Goal: Transaction & Acquisition: Purchase product/service

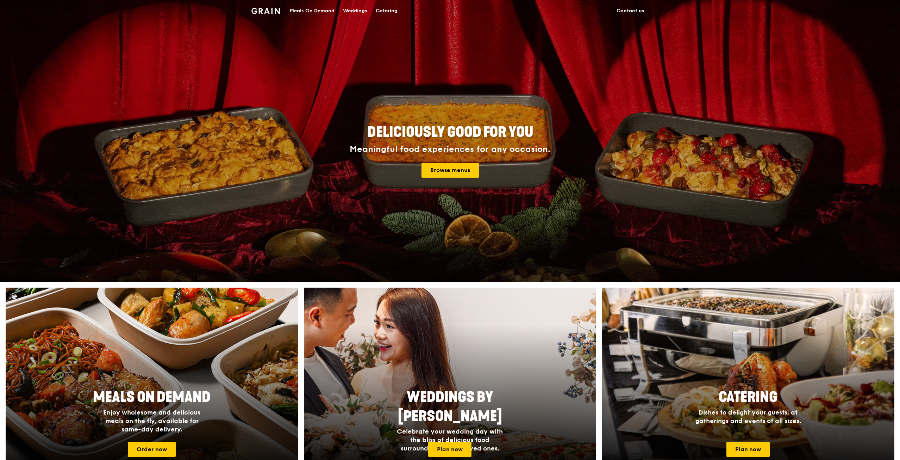
click at [307, 11] on div "Meals On Demand" at bounding box center [312, 10] width 45 height 21
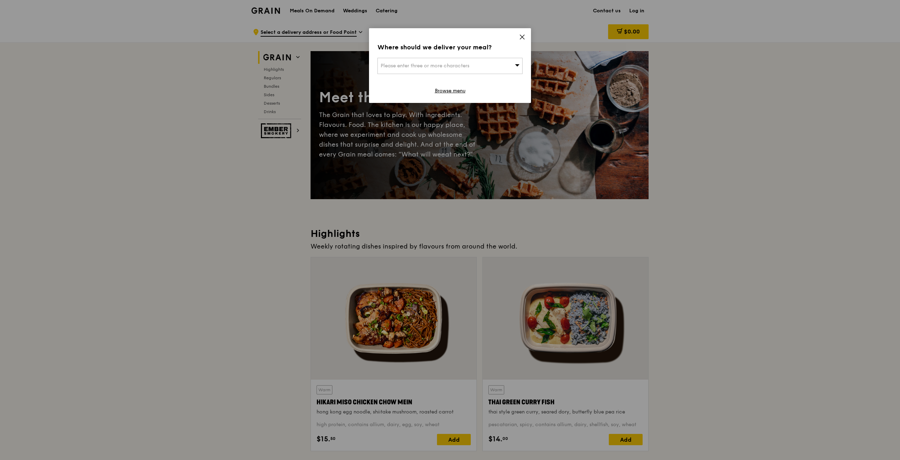
click at [470, 64] on span "Please enter three or more characters" at bounding box center [425, 66] width 89 height 6
type input "the adel"
click at [433, 77] on div "The Adelphi" at bounding box center [433, 79] width 104 height 7
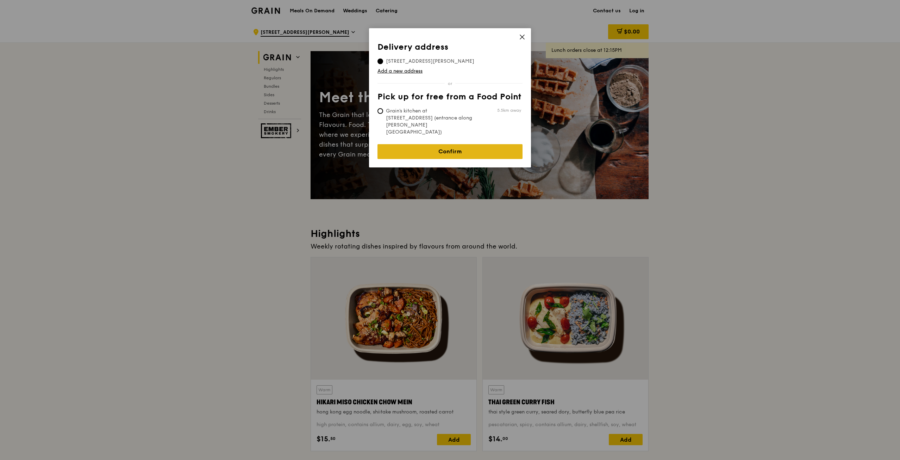
click at [442, 144] on link "Confirm" at bounding box center [450, 151] width 145 height 15
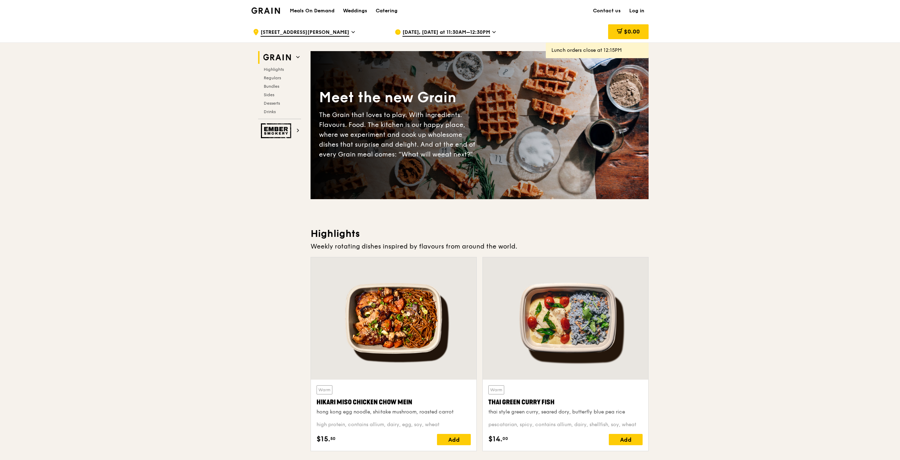
click at [440, 31] on span "[DATE], [DATE] at 11:30AM–12:30PM" at bounding box center [447, 33] width 88 height 8
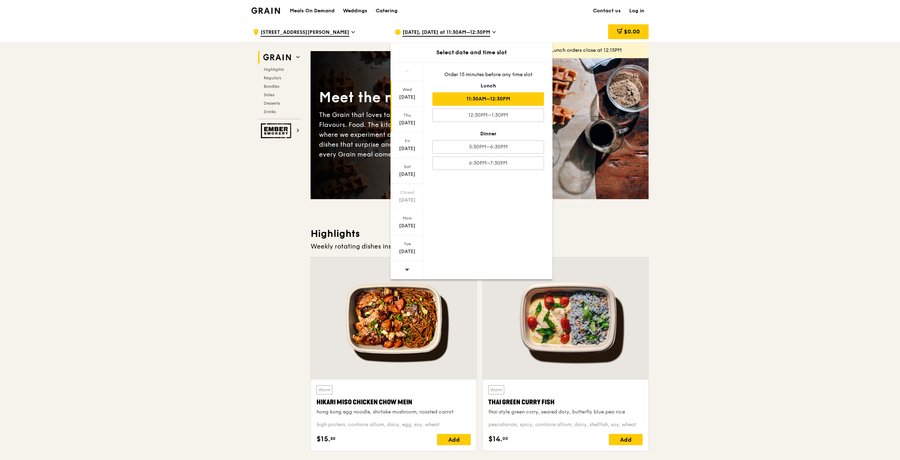
click at [411, 114] on div "Thu" at bounding box center [407, 115] width 31 height 6
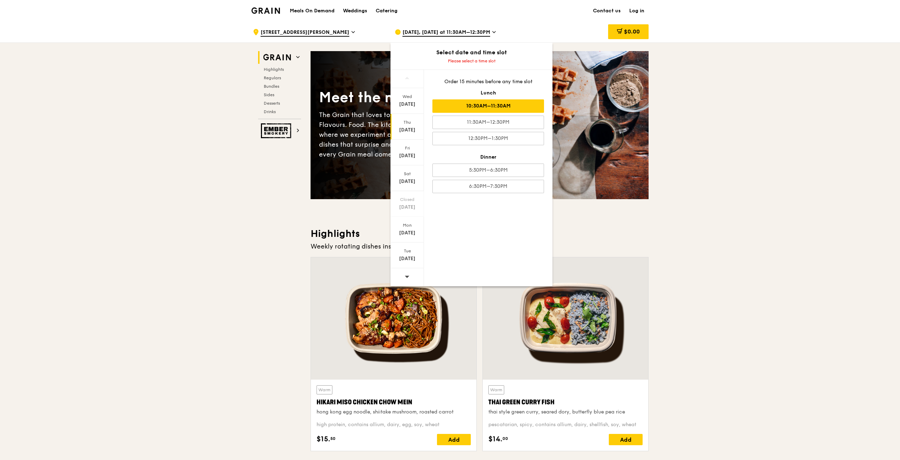
click at [488, 107] on div "10:30AM–11:30AM" at bounding box center [489, 105] width 112 height 13
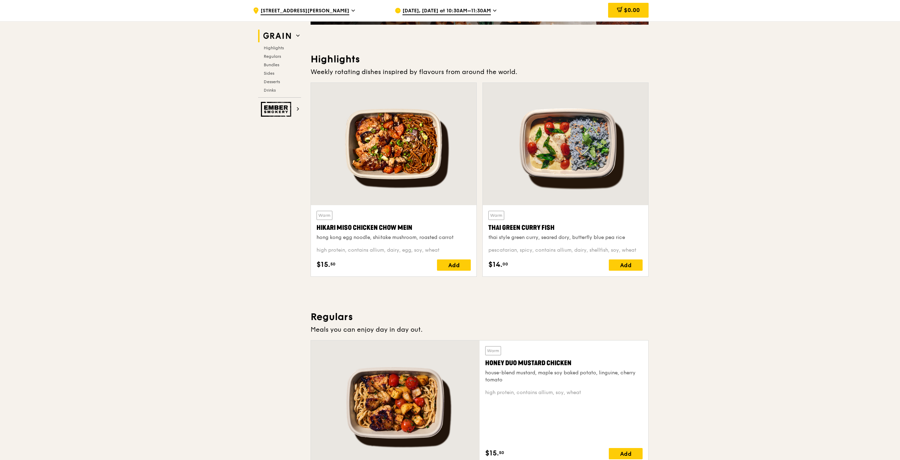
scroll to position [176, 0]
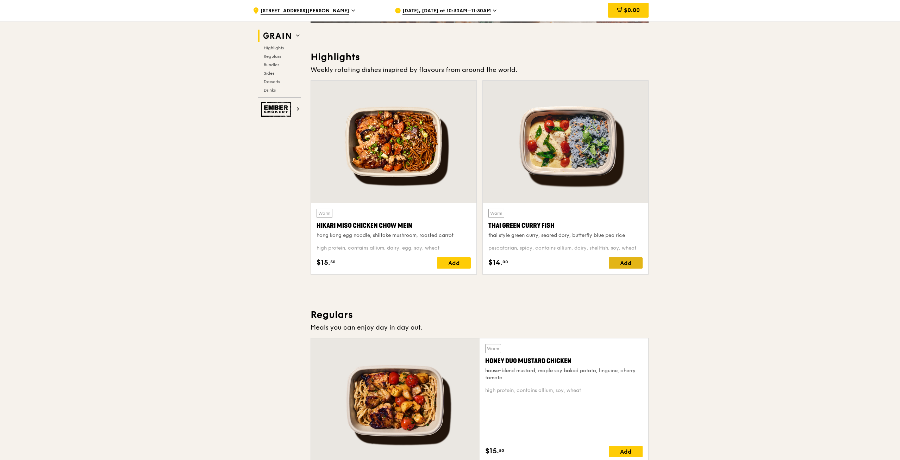
click at [630, 266] on div "Add" at bounding box center [626, 262] width 34 height 11
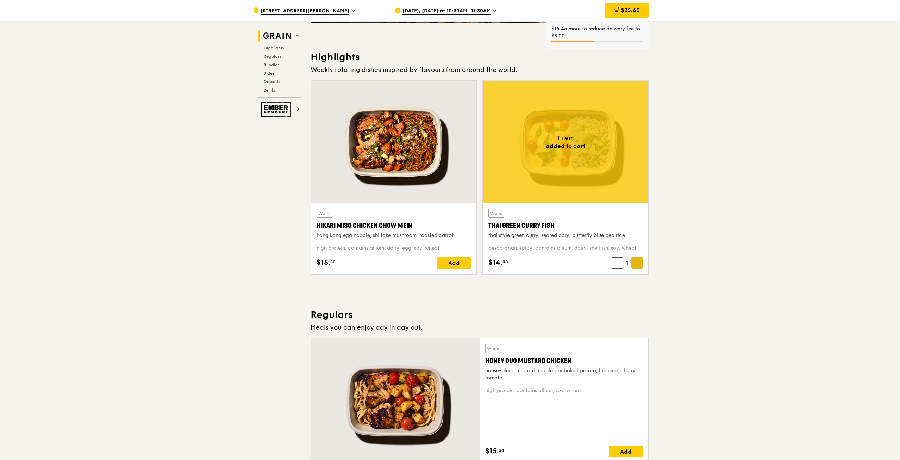
click at [642, 265] on span at bounding box center [637, 262] width 11 height 11
click at [640, 265] on span at bounding box center [637, 262] width 11 height 11
click at [639, 265] on icon at bounding box center [637, 262] width 5 height 5
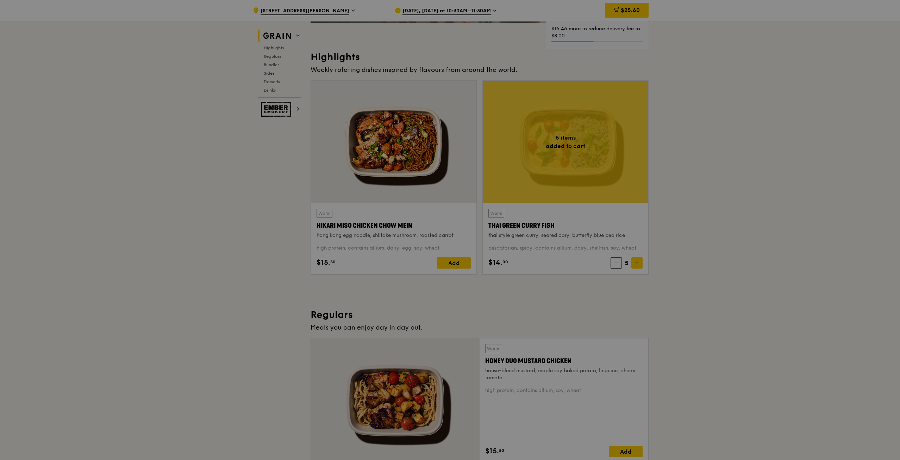
click at [714, 263] on div at bounding box center [450, 230] width 900 height 460
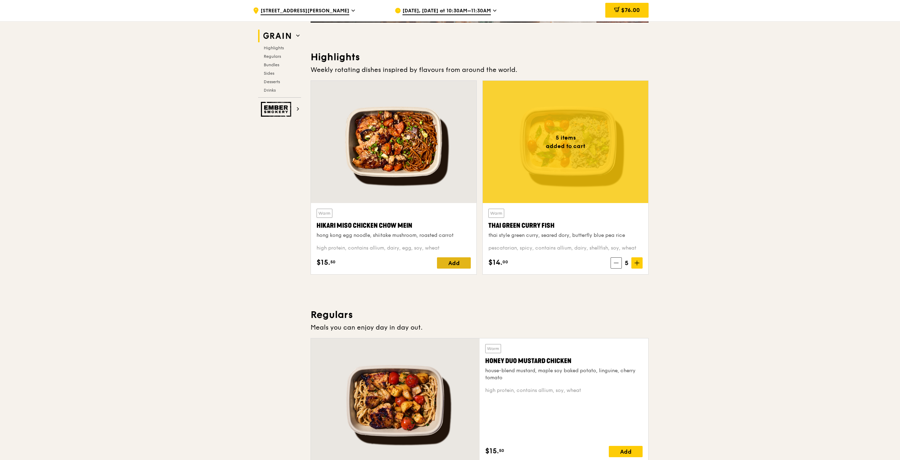
click at [451, 266] on div "Add" at bounding box center [454, 262] width 34 height 11
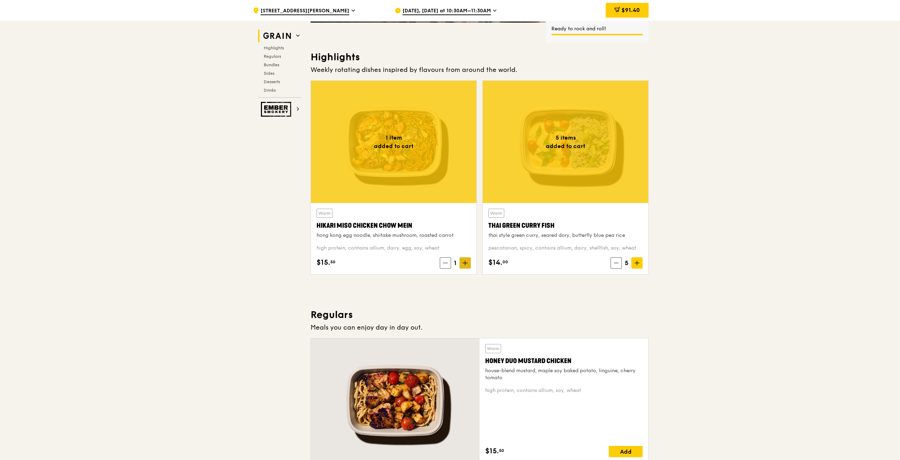
click at [467, 265] on span at bounding box center [465, 262] width 11 height 11
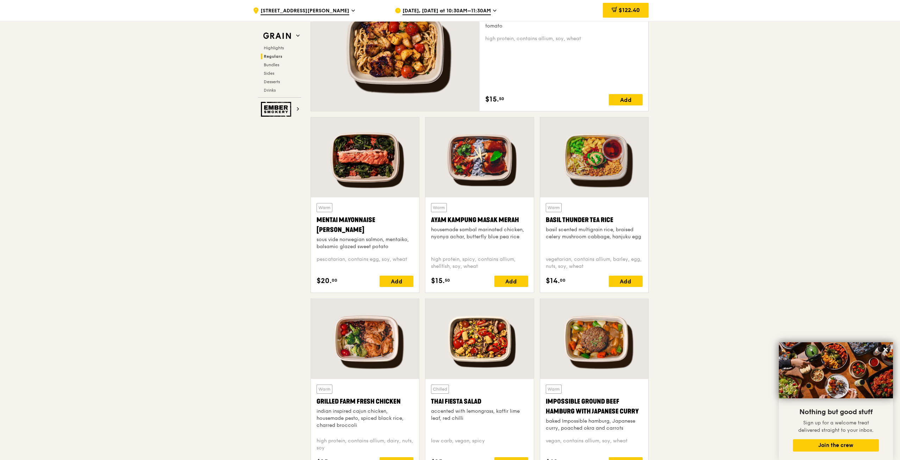
scroll to position [528, 0]
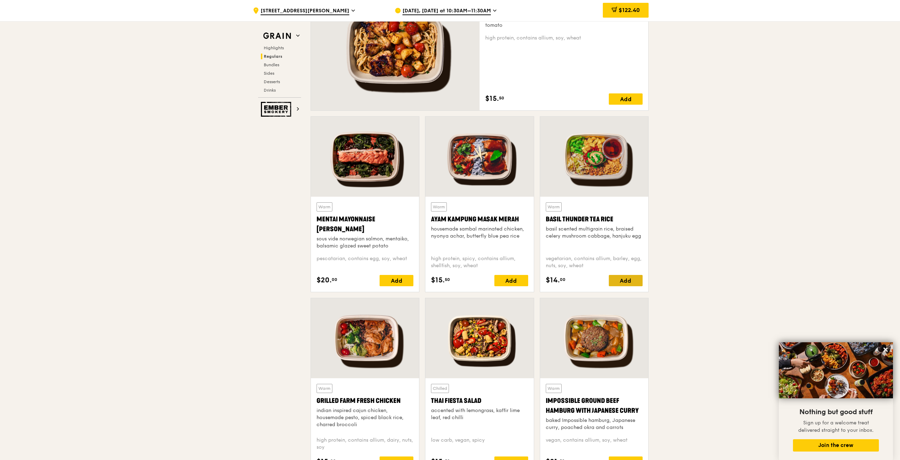
click at [636, 280] on div "Add" at bounding box center [626, 280] width 34 height 11
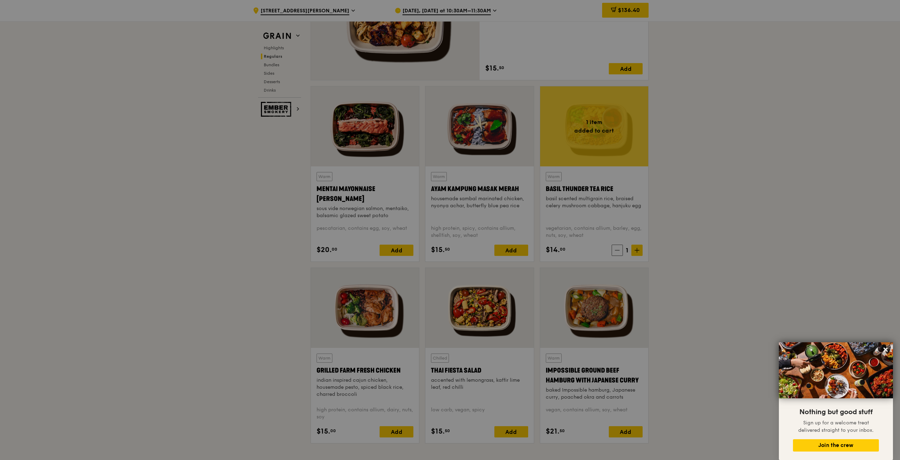
scroll to position [634, 0]
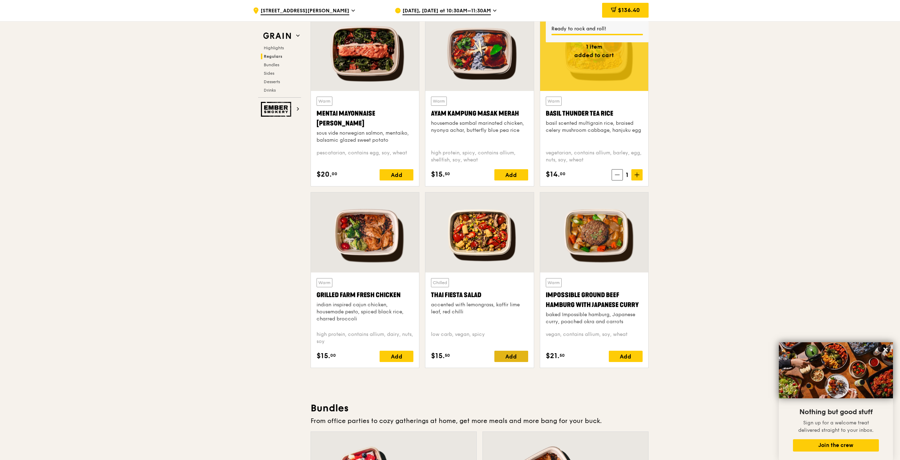
click at [513, 352] on div "Add" at bounding box center [512, 356] width 34 height 11
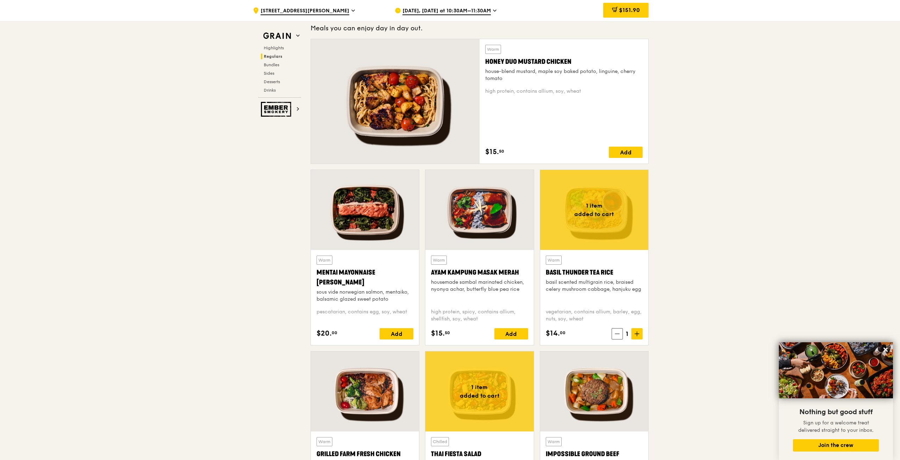
scroll to position [493, 0]
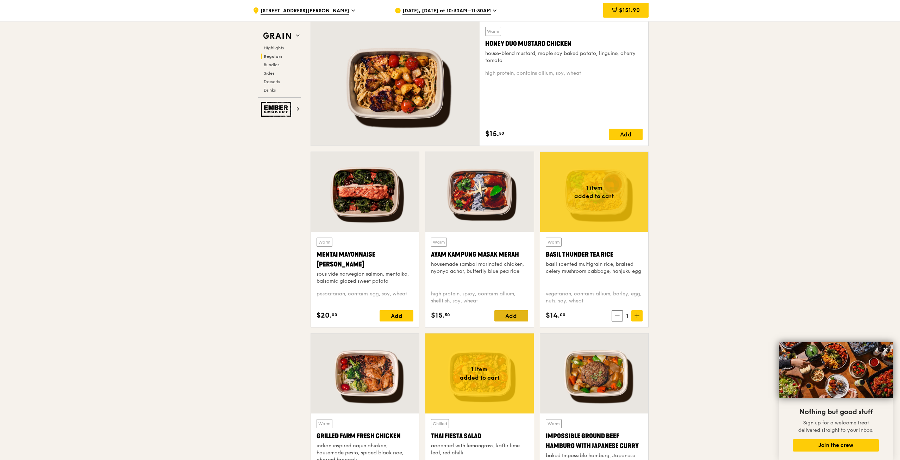
click at [514, 317] on div "Add" at bounding box center [512, 315] width 34 height 11
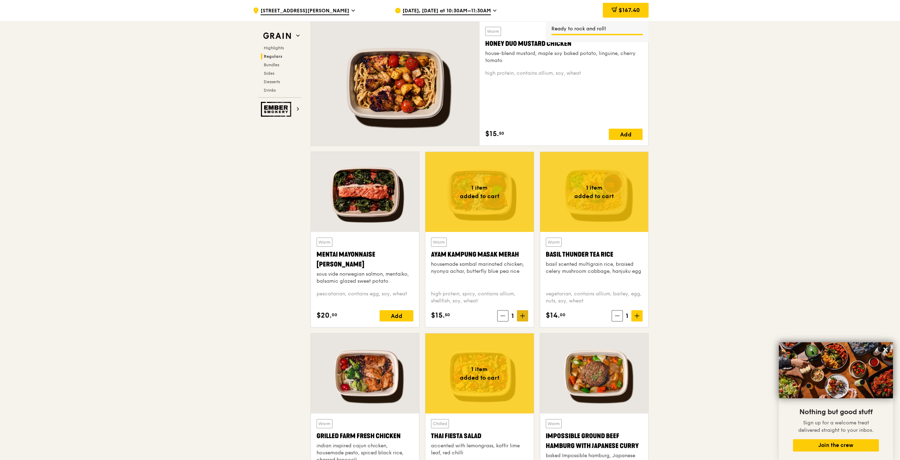
click at [525, 318] on span at bounding box center [522, 315] width 11 height 11
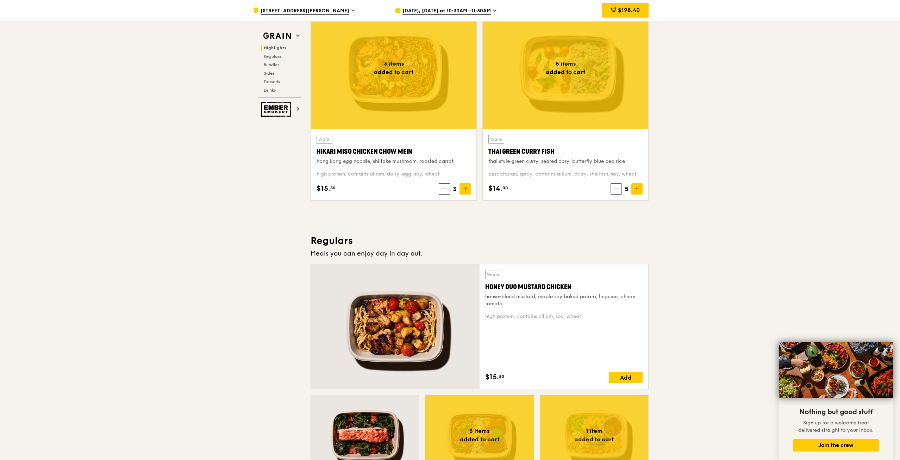
scroll to position [247, 0]
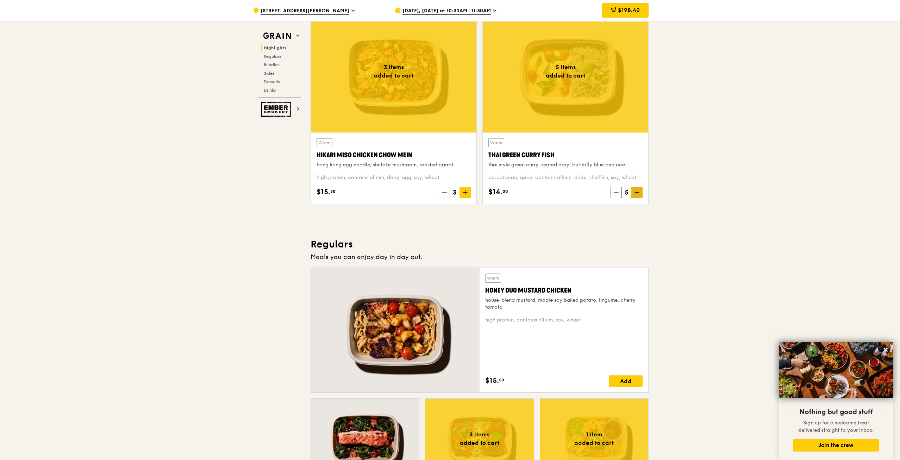
click at [634, 192] on span at bounding box center [637, 192] width 11 height 11
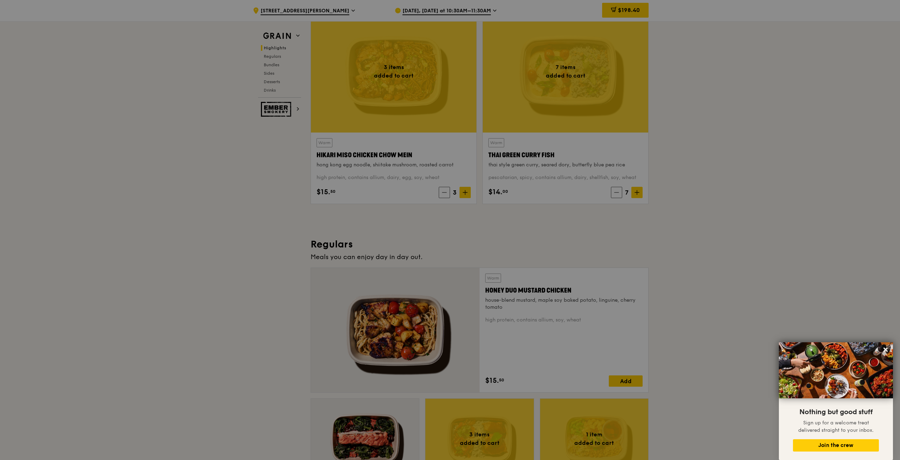
click at [750, 214] on div at bounding box center [450, 230] width 900 height 460
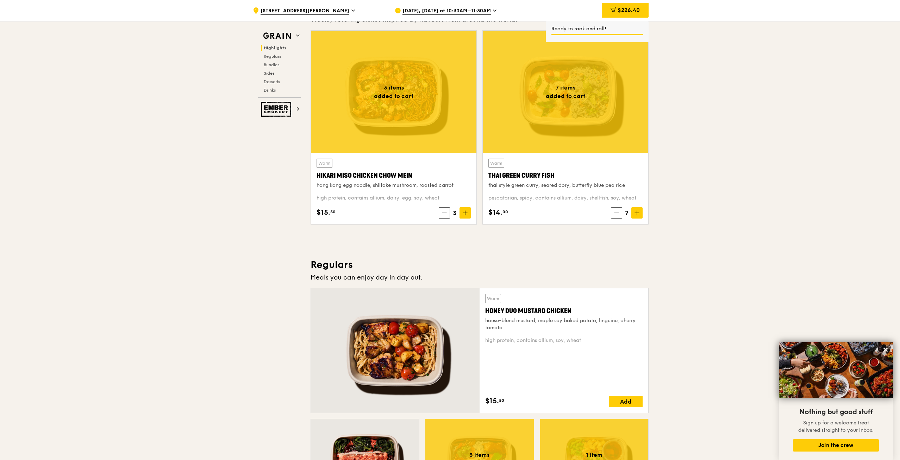
scroll to position [211, 0]
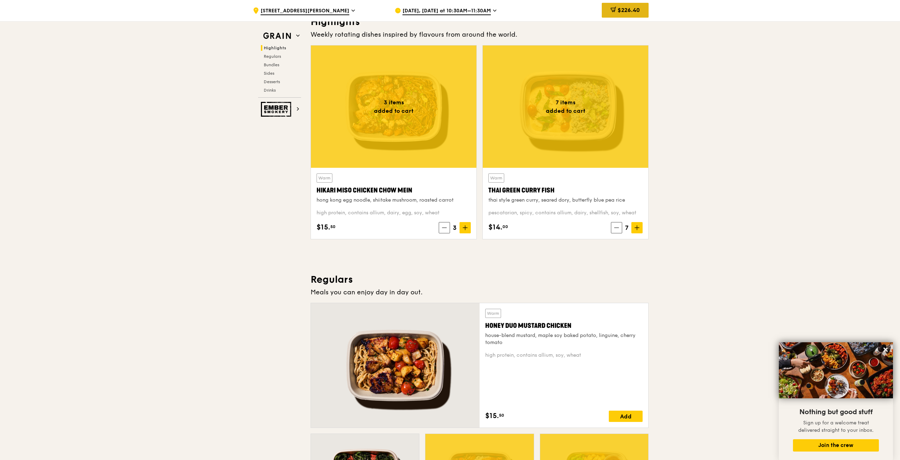
click at [623, 7] on span "$226.40" at bounding box center [629, 10] width 22 height 7
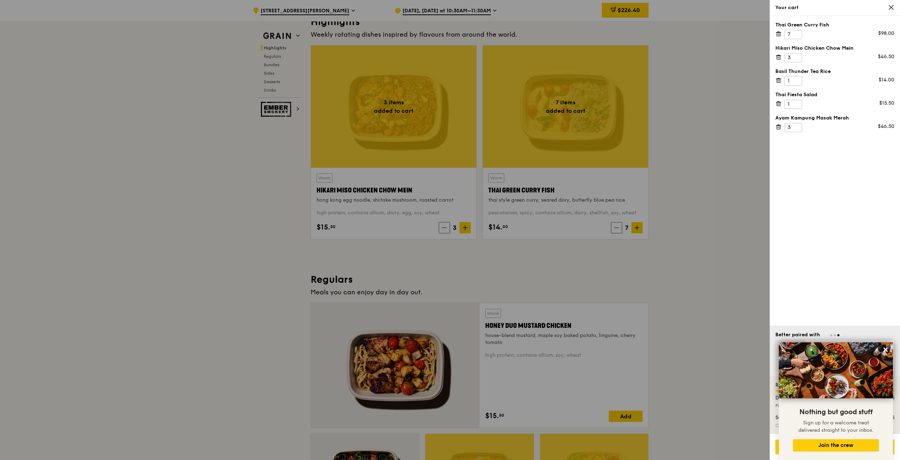
click at [673, 204] on div at bounding box center [450, 230] width 900 height 460
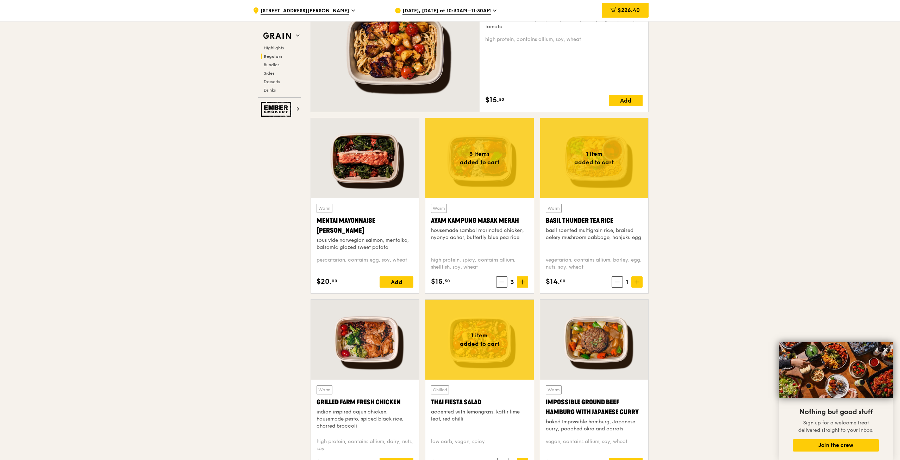
scroll to position [599, 0]
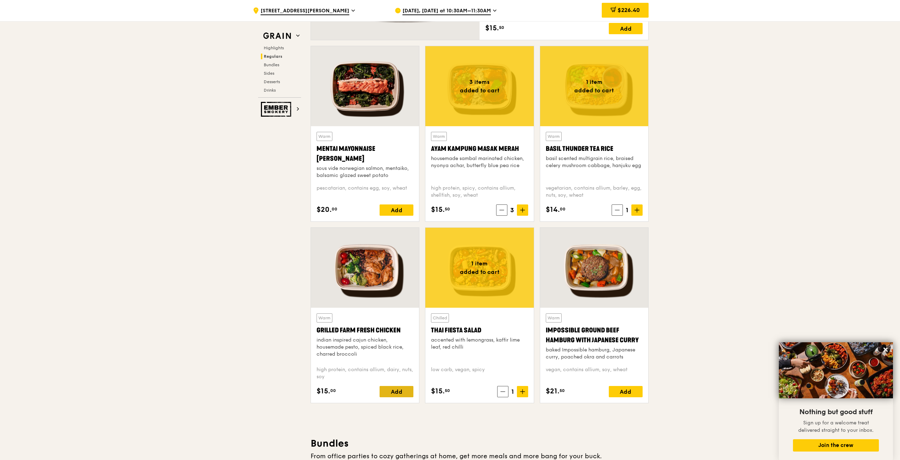
click at [402, 393] on div "Add" at bounding box center [397, 391] width 34 height 11
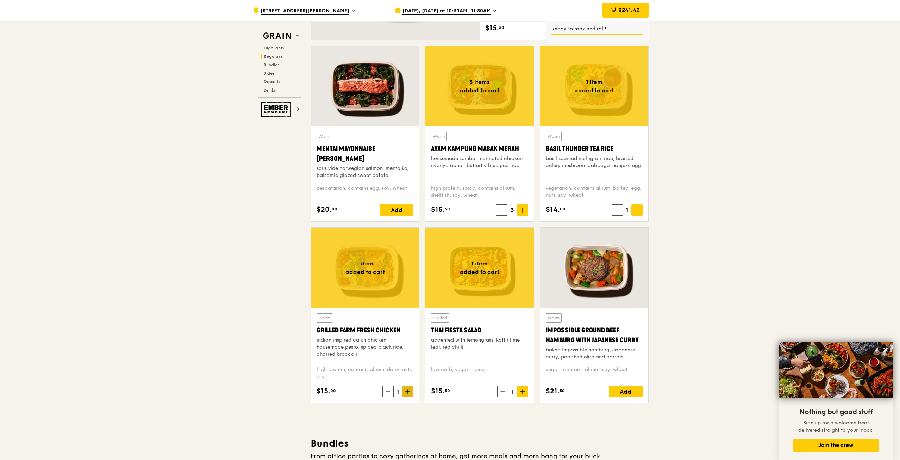
click at [407, 393] on icon at bounding box center [407, 391] width 5 height 5
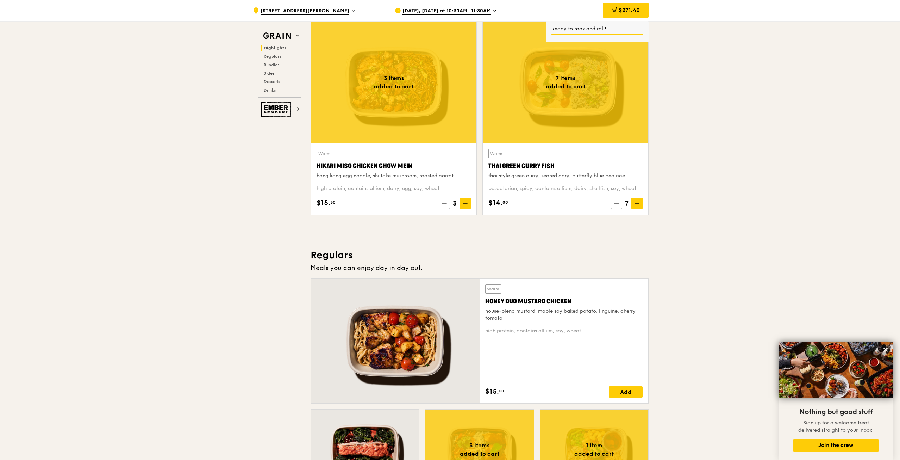
scroll to position [176, 0]
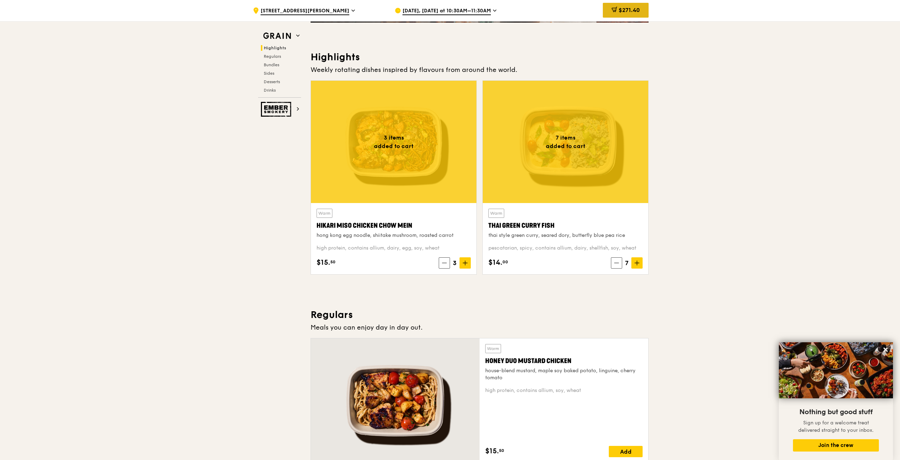
click at [628, 14] on div "$271.40" at bounding box center [626, 10] width 46 height 15
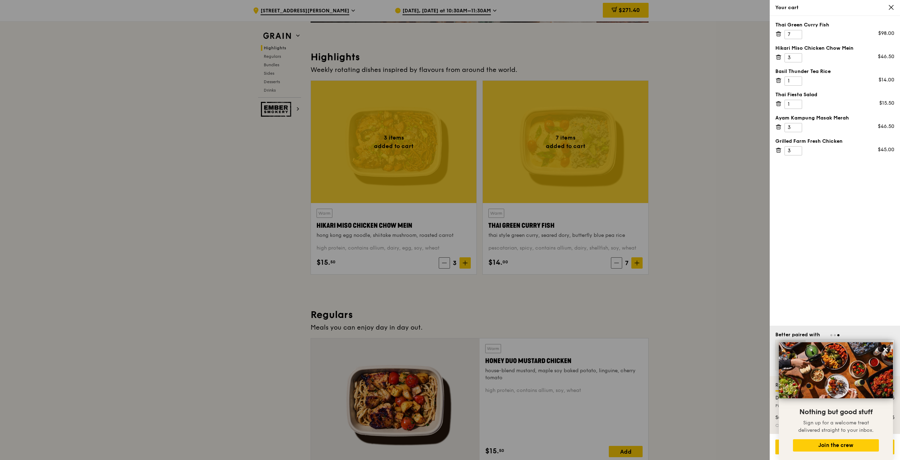
click at [715, 289] on div at bounding box center [450, 230] width 900 height 460
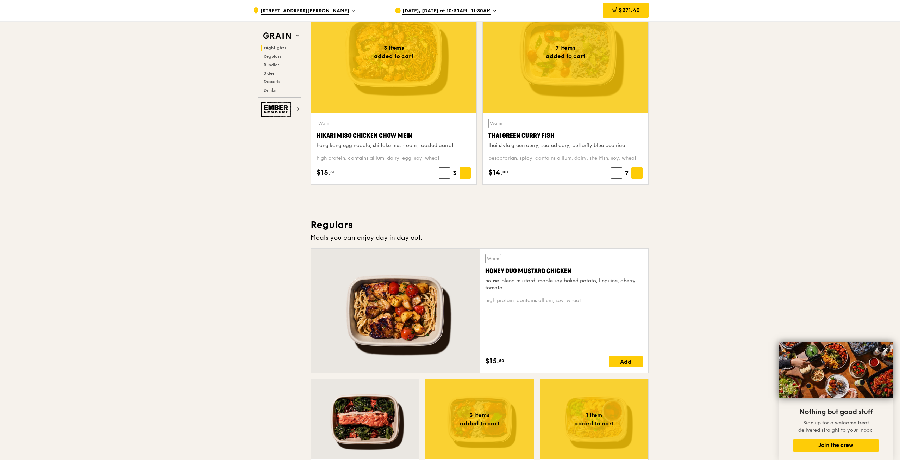
scroll to position [141, 0]
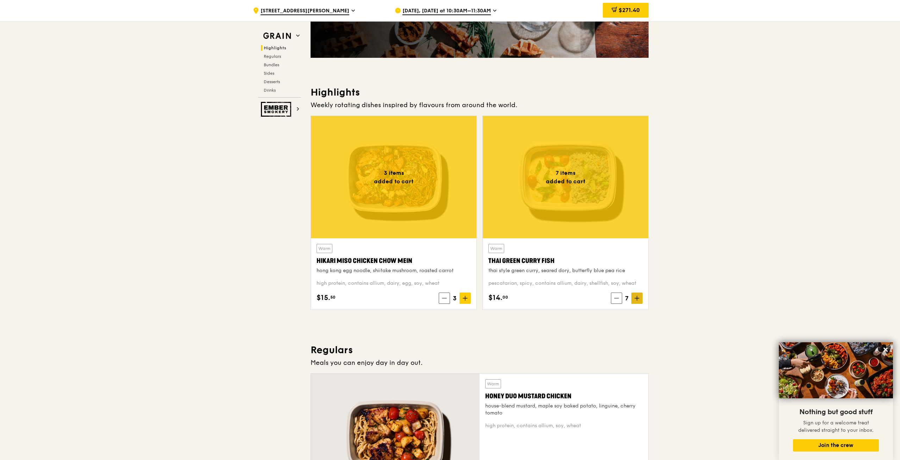
click at [641, 301] on span at bounding box center [637, 297] width 11 height 11
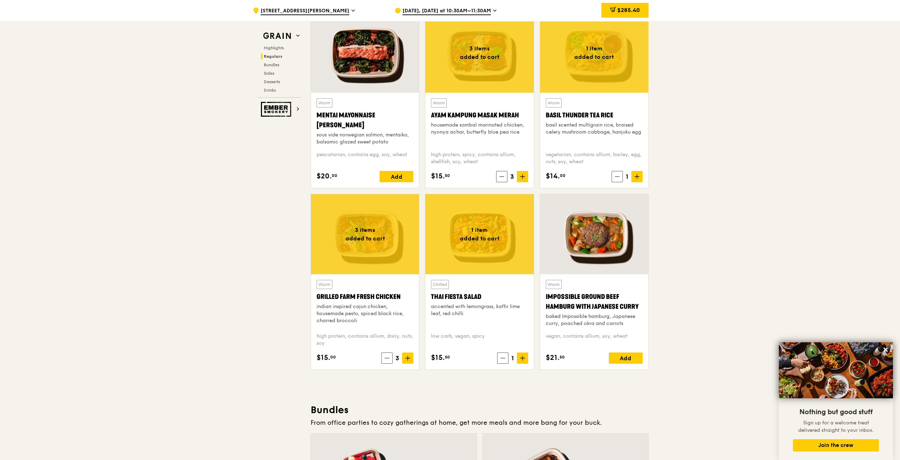
scroll to position [564, 0]
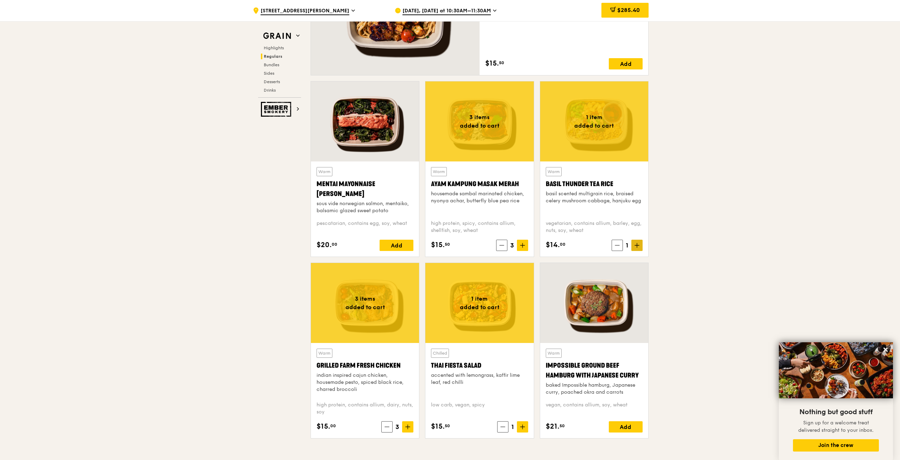
click at [635, 245] on icon at bounding box center [637, 245] width 4 height 0
click at [616, 247] on icon at bounding box center [616, 245] width 5 height 5
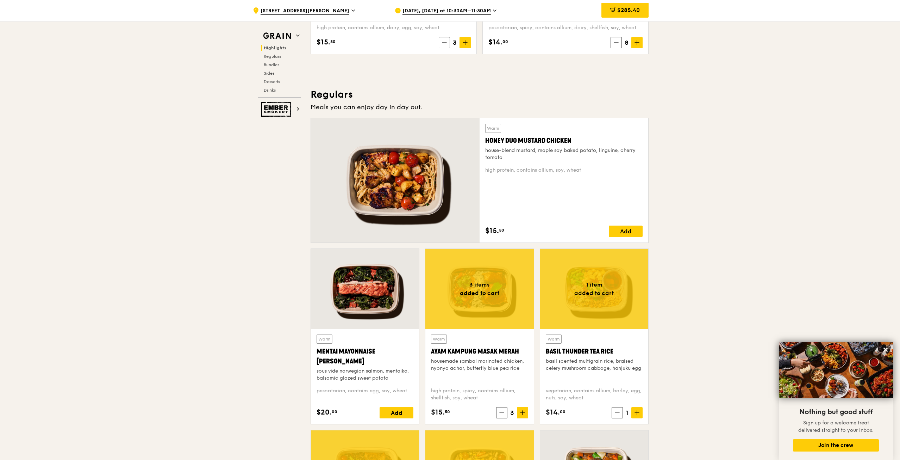
scroll to position [423, 0]
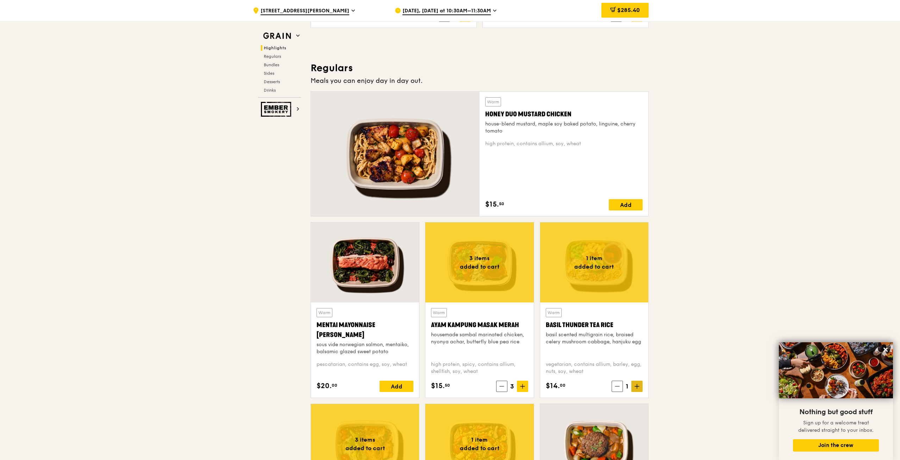
click at [640, 388] on span at bounding box center [637, 385] width 11 height 11
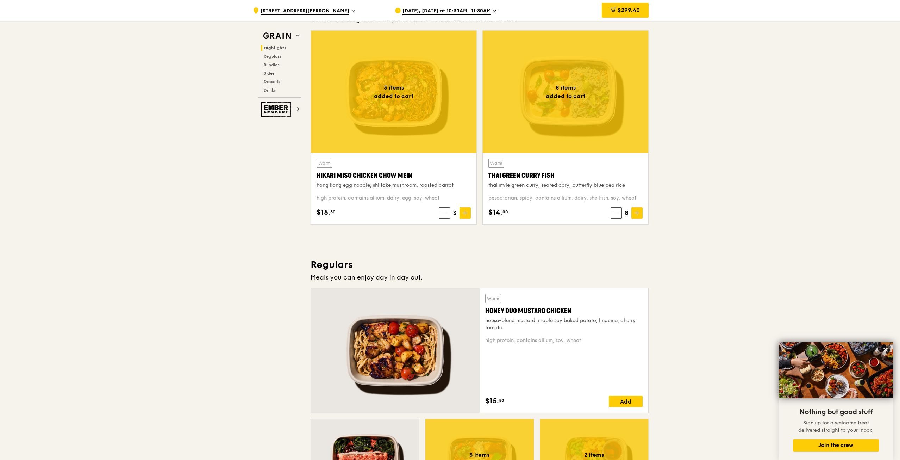
scroll to position [211, 0]
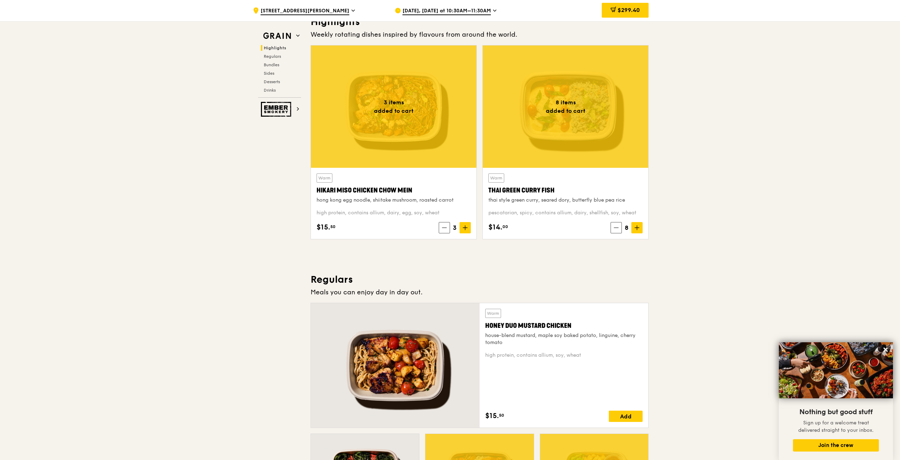
click at [611, 11] on icon at bounding box center [614, 10] width 6 height 6
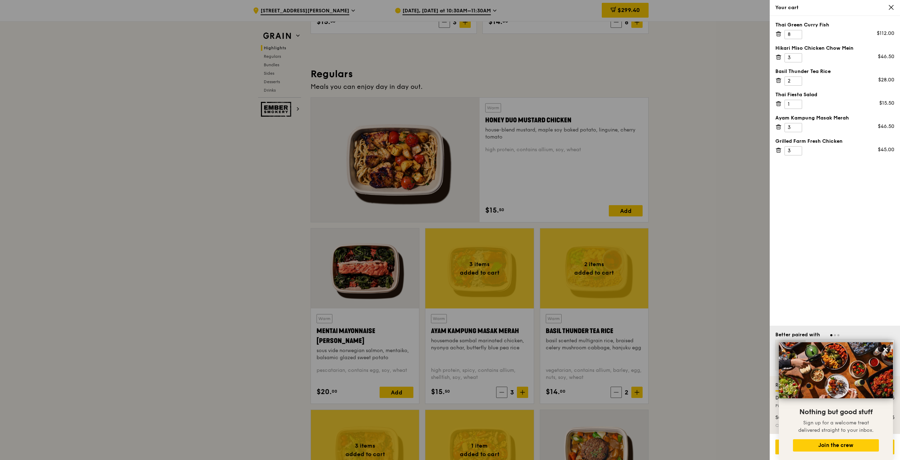
scroll to position [423, 0]
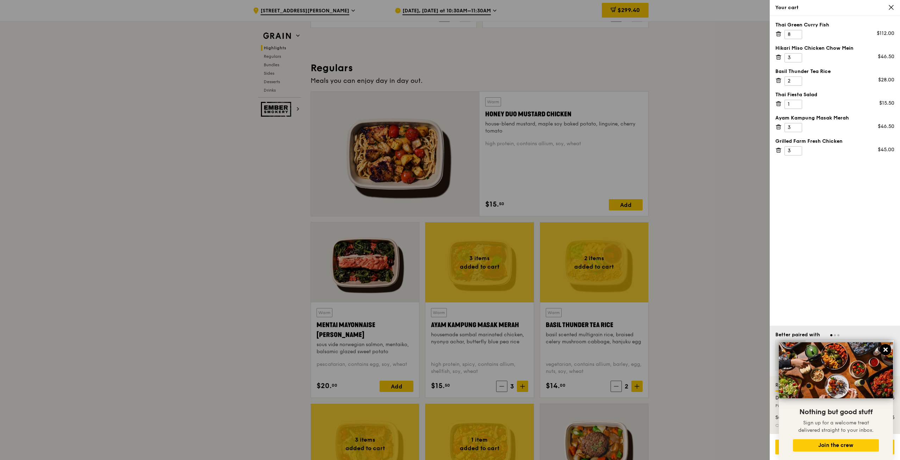
click at [883, 349] on icon at bounding box center [886, 349] width 6 height 6
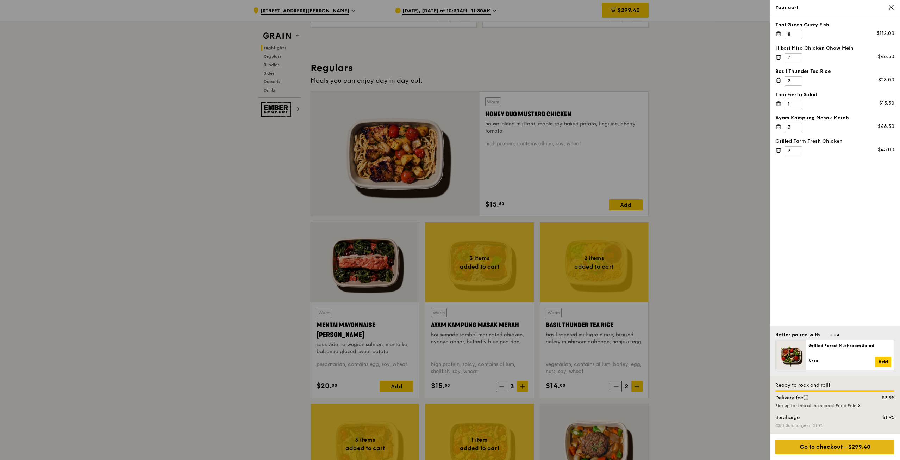
click at [863, 447] on div "Go to checkout - $299.40" at bounding box center [835, 446] width 119 height 15
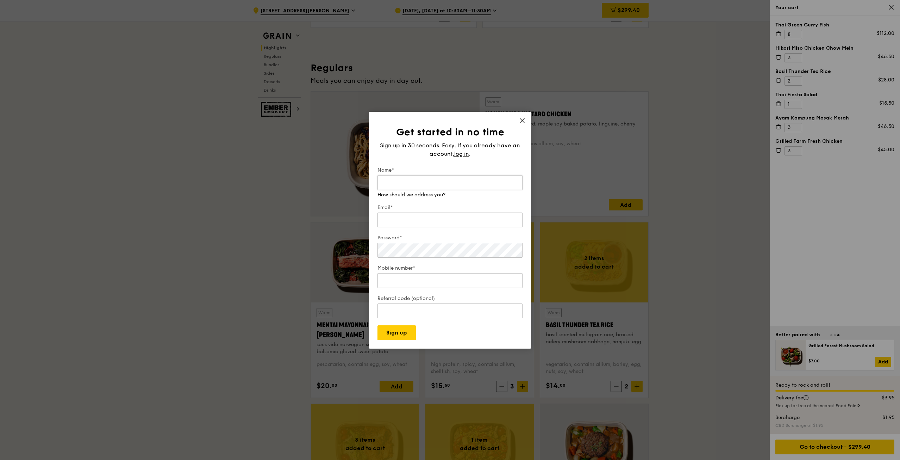
click at [440, 184] on input "Name*" at bounding box center [450, 182] width 145 height 15
type input "[PERSON_NAME]"
type input "[EMAIL_ADDRESS][PERSON_NAME][DOMAIN_NAME]"
type input "0"
type input "98282117"
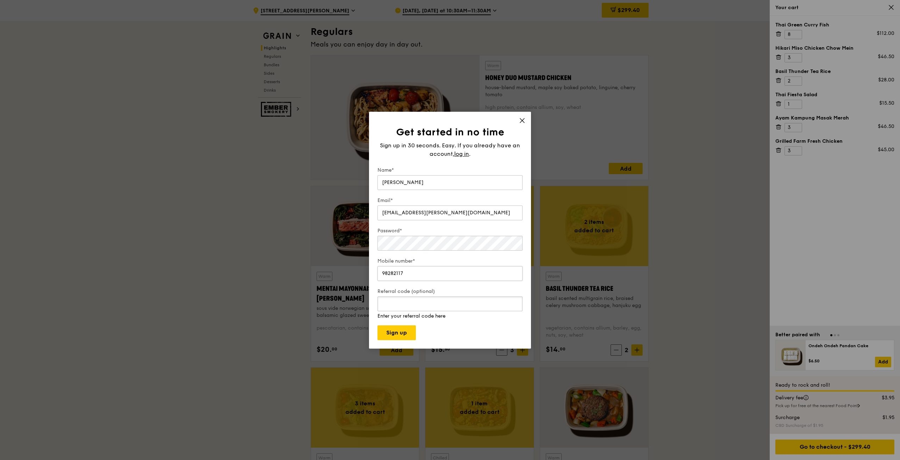
scroll to position [493, 0]
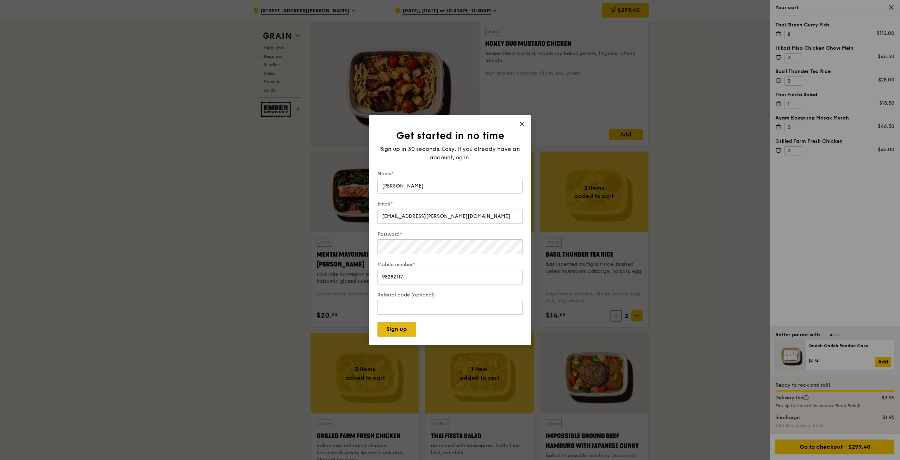
click at [403, 330] on button "Sign up" at bounding box center [397, 329] width 38 height 15
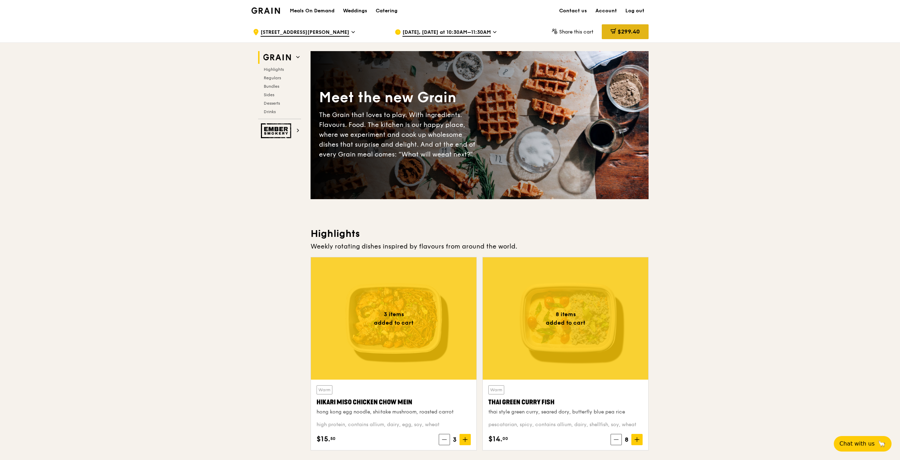
click at [633, 32] on span "$299.40" at bounding box center [629, 31] width 22 height 7
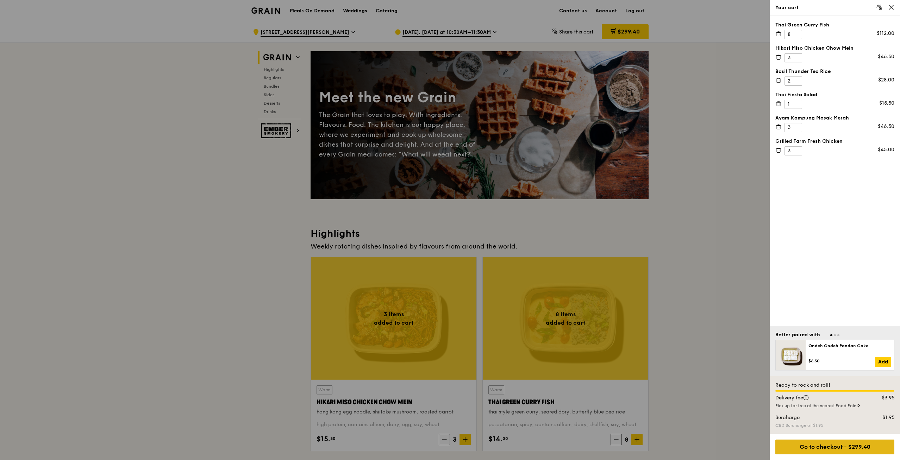
click at [863, 447] on div "Go to checkout - $299.40" at bounding box center [835, 446] width 119 height 15
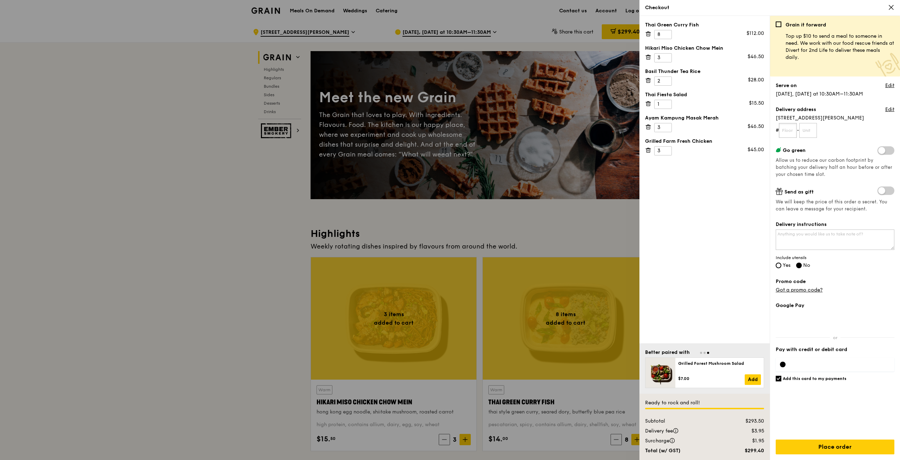
click at [788, 131] on input "text" at bounding box center [788, 130] width 18 height 15
type input "08"
click at [808, 128] on input "text" at bounding box center [809, 130] width 18 height 15
type input "08"
click at [785, 264] on span "Yes" at bounding box center [787, 265] width 8 height 6
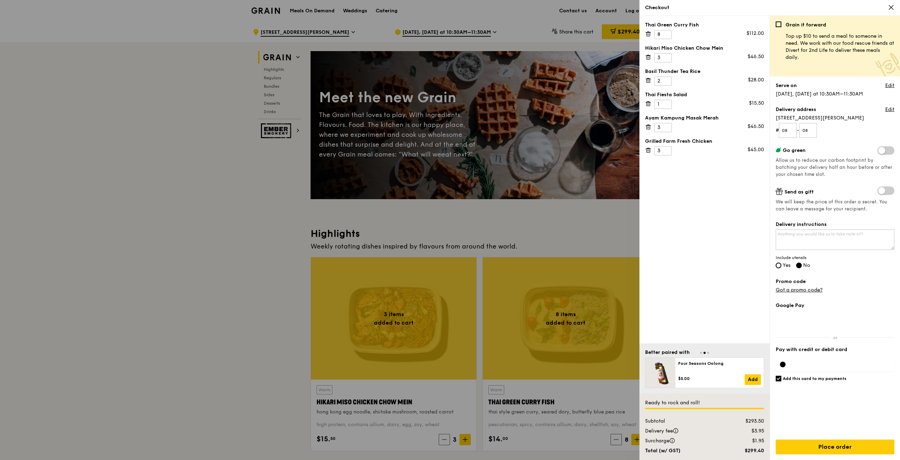
click at [782, 264] on input "Yes" at bounding box center [779, 265] width 6 height 6
radio input "true"
radio input "false"
click at [890, 8] on icon at bounding box center [891, 7] width 6 height 6
